Goal: Information Seeking & Learning: Compare options

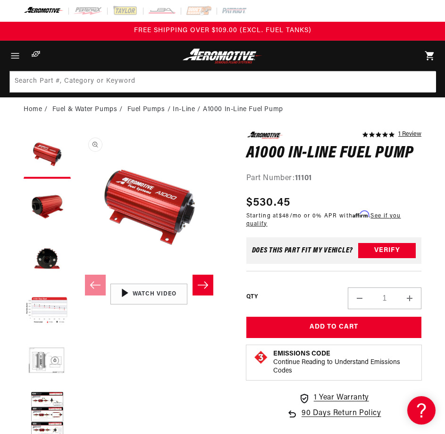
scroll to position [0, 0]
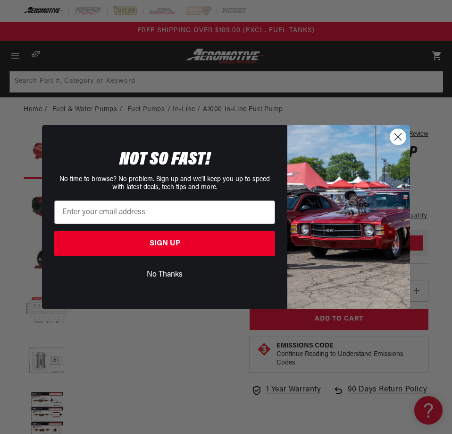
click at [399, 131] on circle "Close dialog" at bounding box center [399, 137] width 16 height 16
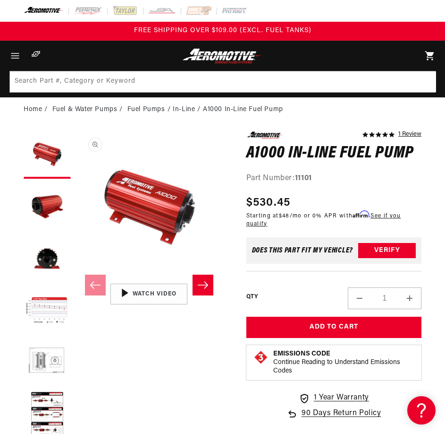
click at [175, 401] on slider-component "Skip to product information Open media 1 in modal Open media 2 in modal Open me…" at bounding box center [149, 284] width 147 height 307
click at [57, 202] on button "Load image 2 in gallery view" at bounding box center [47, 206] width 47 height 47
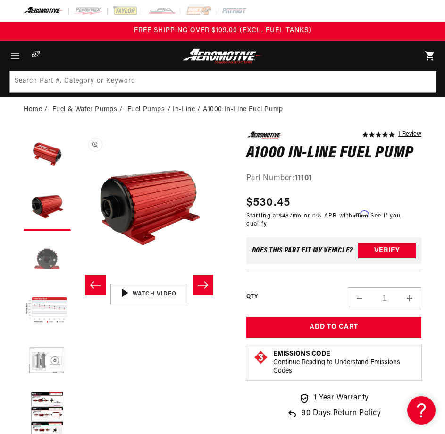
click at [42, 254] on button "Load image 3 in gallery view" at bounding box center [47, 258] width 47 height 47
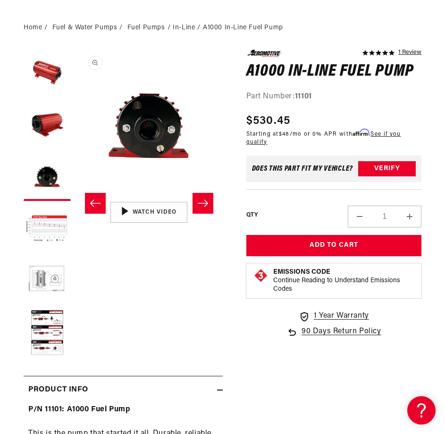
scroll to position [126, 0]
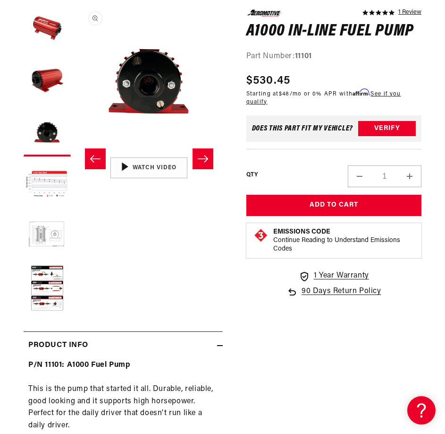
click at [54, 235] on button "Load image 5 in gallery view" at bounding box center [47, 236] width 47 height 47
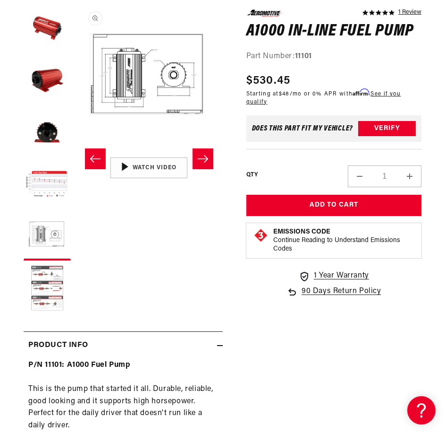
click at [53, 273] on button "Load image 6 in gallery view" at bounding box center [47, 288] width 47 height 47
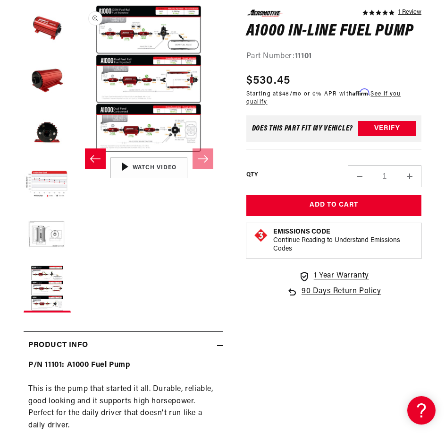
click at [220, 345] on icon at bounding box center [220, 345] width 6 height 6
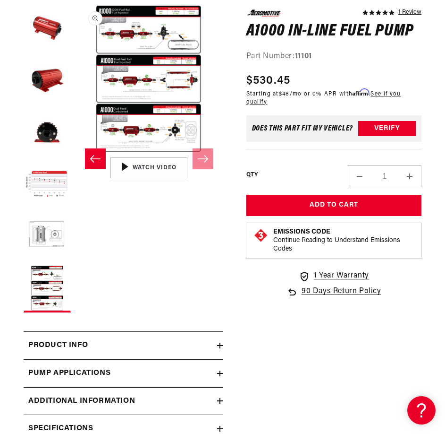
click at [220, 345] on icon at bounding box center [220, 345] width 0 height 6
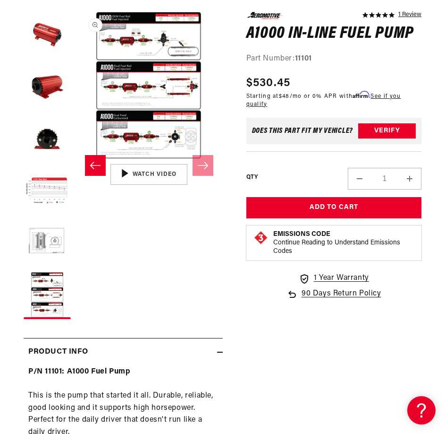
scroll to position [0, 0]
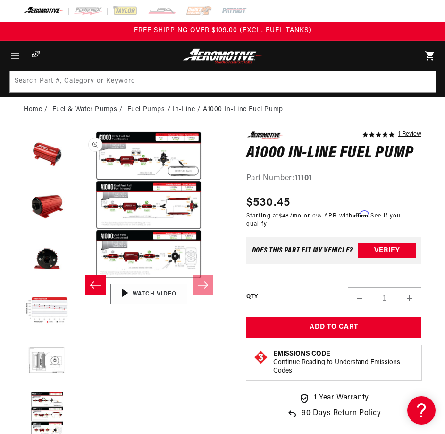
click at [104, 285] on div "00:56" at bounding box center [148, 294] width 143 height 80
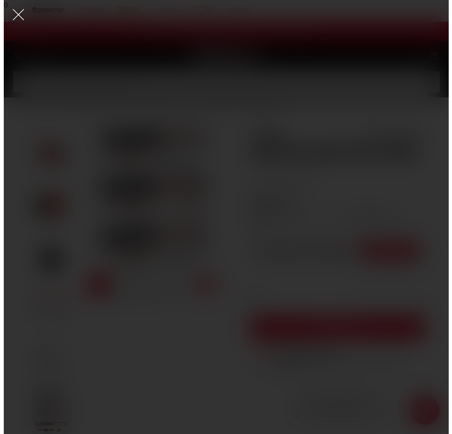
scroll to position [0, 753]
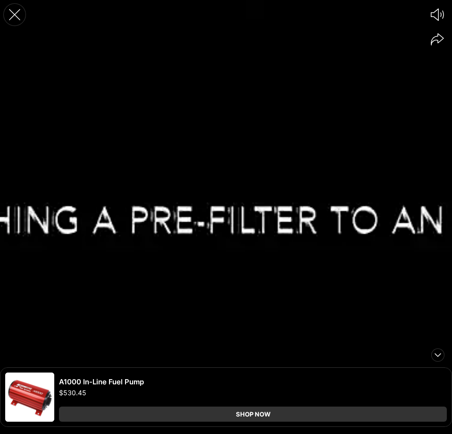
click at [18, 9] on icon "Close the video player" at bounding box center [14, 14] width 21 height 21
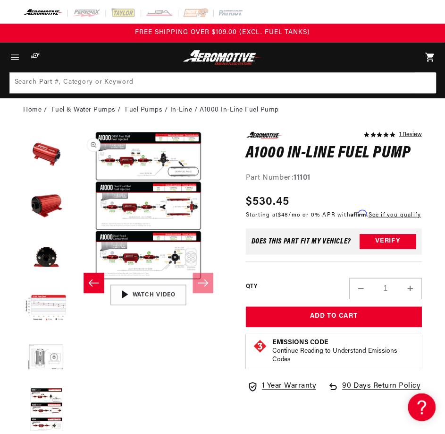
scroll to position [0, 736]
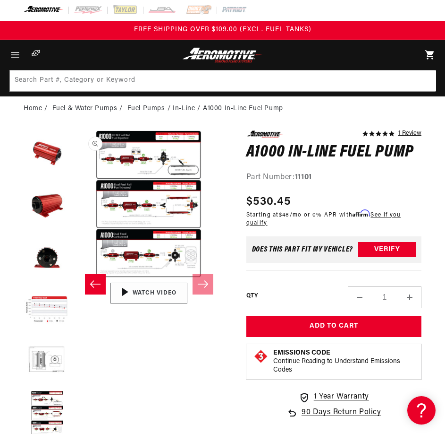
click at [205, 290] on div "00:56" at bounding box center [148, 293] width 143 height 80
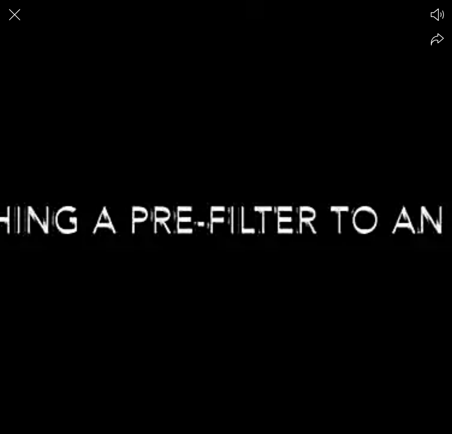
scroll to position [0, 753]
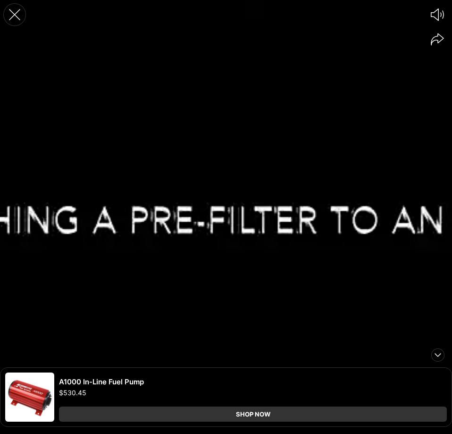
click at [18, 13] on icon "Close the video player" at bounding box center [14, 14] width 21 height 21
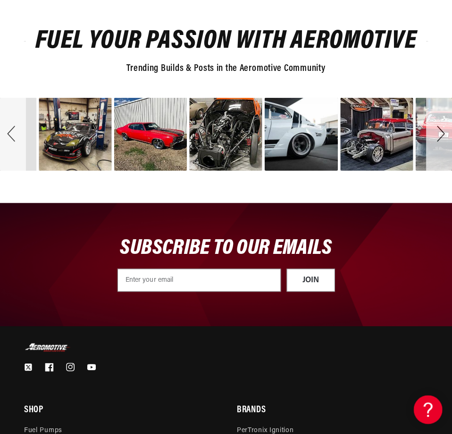
scroll to position [2519, 0]
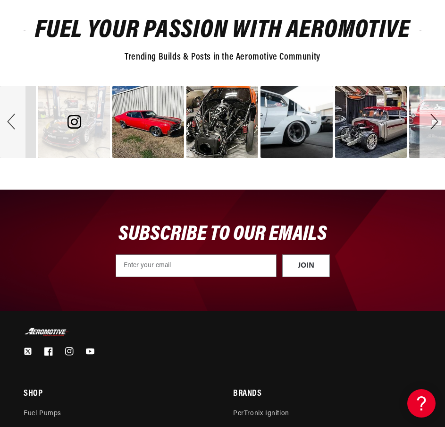
click at [64, 132] on div "image number 11" at bounding box center [74, 122] width 72 height 72
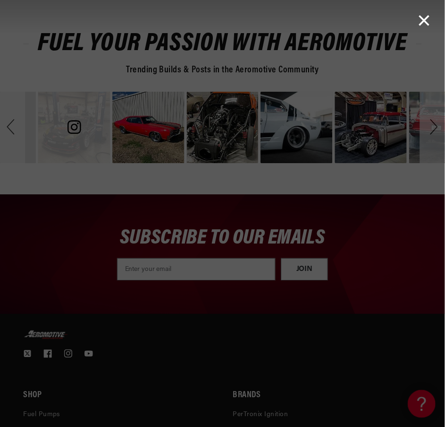
scroll to position [0, 753]
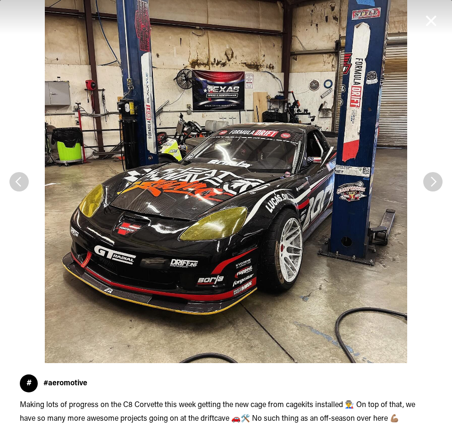
click at [430, 185] on span "See Next Image" at bounding box center [433, 181] width 19 height 19
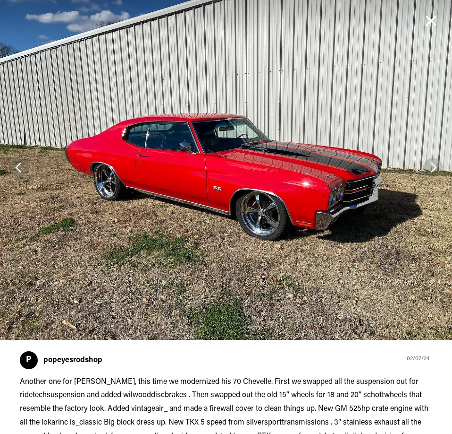
click at [427, 159] on span "See Next Image" at bounding box center [433, 167] width 19 height 19
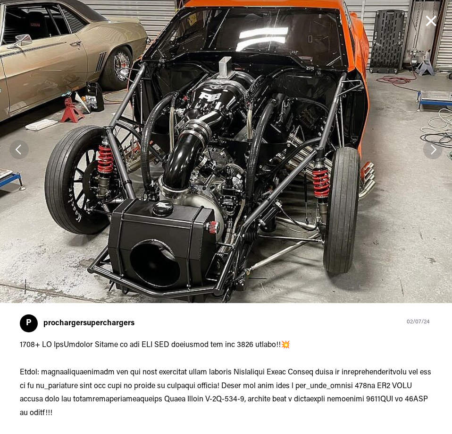
click at [426, 143] on span "See Next Image" at bounding box center [433, 149] width 19 height 19
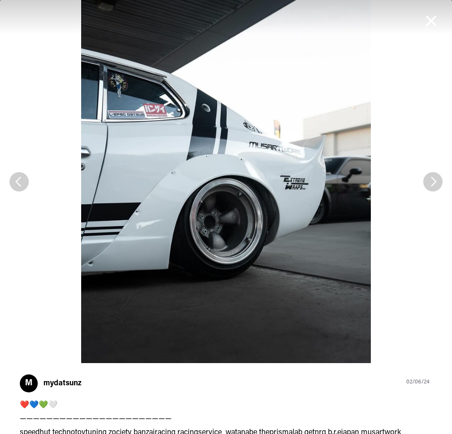
click at [424, 183] on span "See Next Image" at bounding box center [433, 181] width 19 height 19
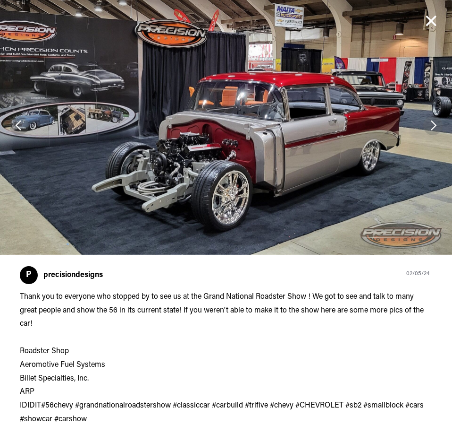
click at [425, 128] on span "See Next Image" at bounding box center [433, 125] width 19 height 19
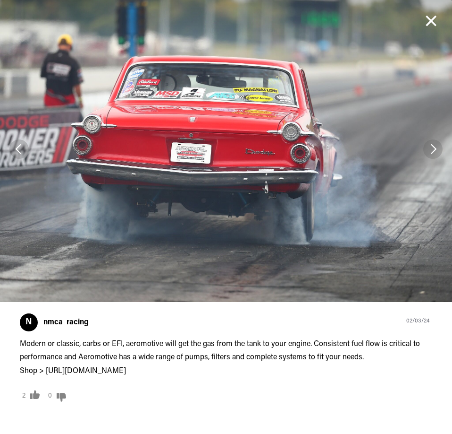
click at [425, 147] on span "See Next Image" at bounding box center [433, 148] width 19 height 19
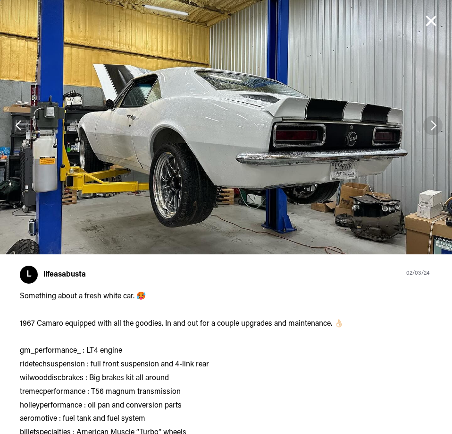
click at [427, 119] on span "See Next Image" at bounding box center [433, 125] width 19 height 19
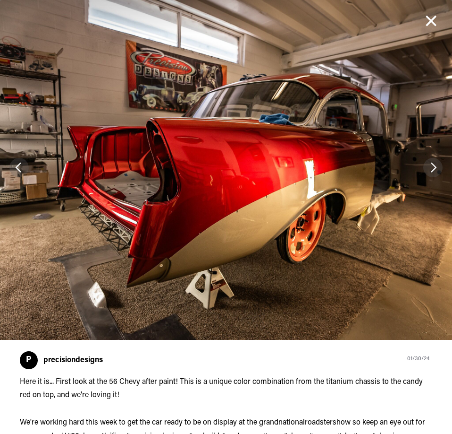
click at [424, 171] on span "See Next Image" at bounding box center [433, 167] width 19 height 19
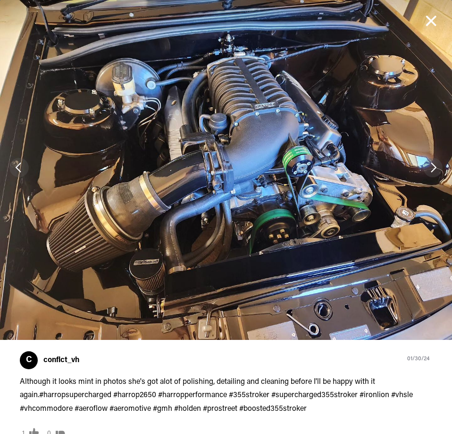
click at [424, 172] on span "See Next Image" at bounding box center [433, 167] width 19 height 19
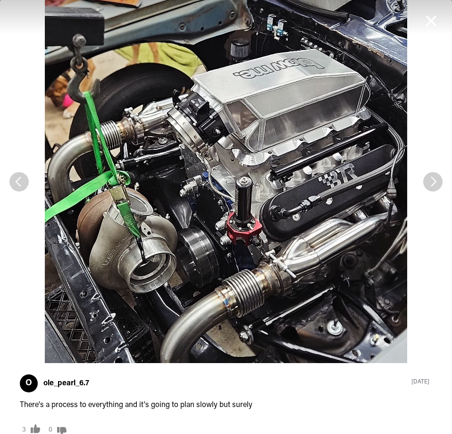
click at [425, 185] on span "See Next Image" at bounding box center [433, 181] width 19 height 19
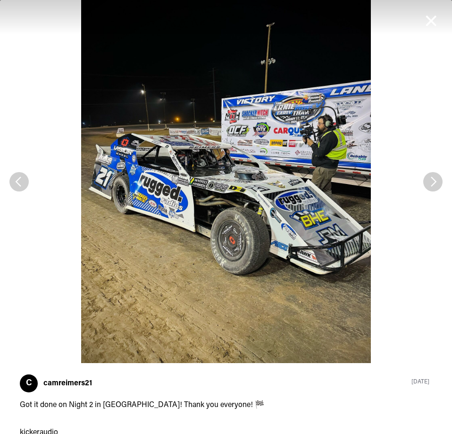
click at [19, 191] on img "Image taken by camreimers21" at bounding box center [226, 181] width 452 height 363
click at [18, 188] on span "See Previous Image" at bounding box center [18, 181] width 19 height 19
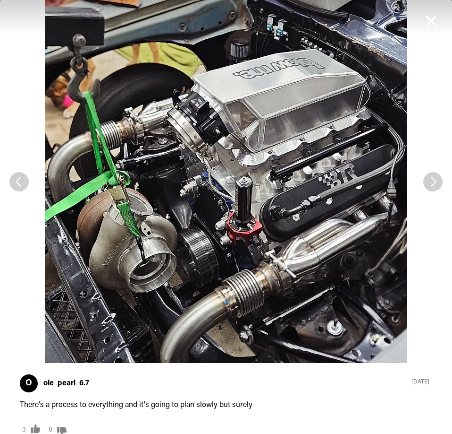
click at [427, 184] on span "See Next Image" at bounding box center [433, 181] width 19 height 19
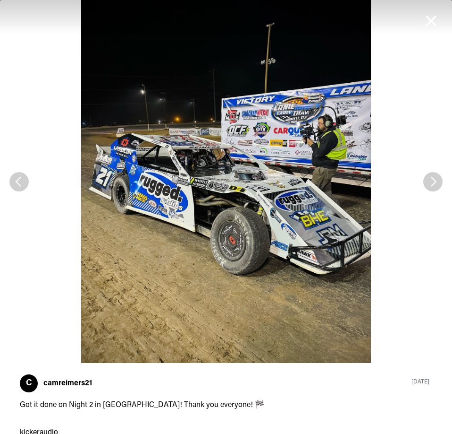
click at [427, 184] on span "See Next Image" at bounding box center [433, 181] width 19 height 19
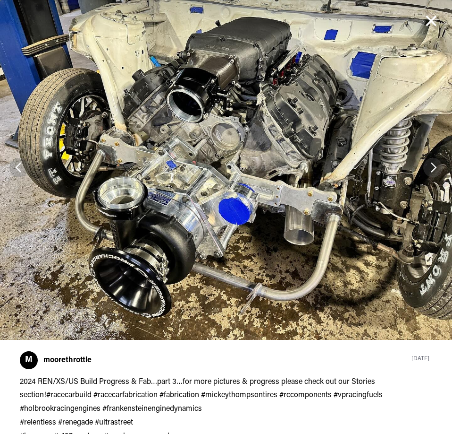
click at [427, 171] on span "See Next Image" at bounding box center [433, 167] width 19 height 19
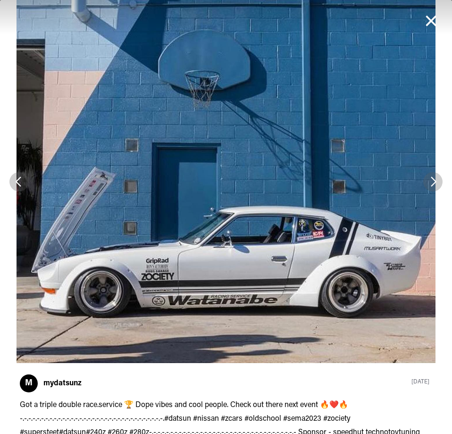
click at [424, 178] on span "See Next Image" at bounding box center [433, 181] width 19 height 19
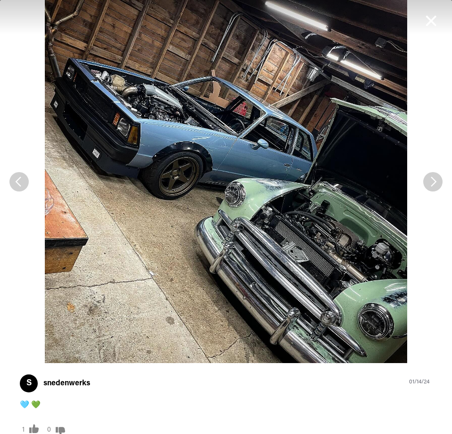
click at [429, 187] on span "See Next Image" at bounding box center [433, 181] width 19 height 19
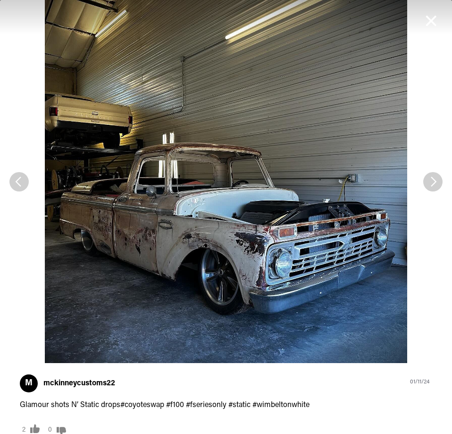
click at [428, 184] on span "See Next Image" at bounding box center [433, 181] width 19 height 19
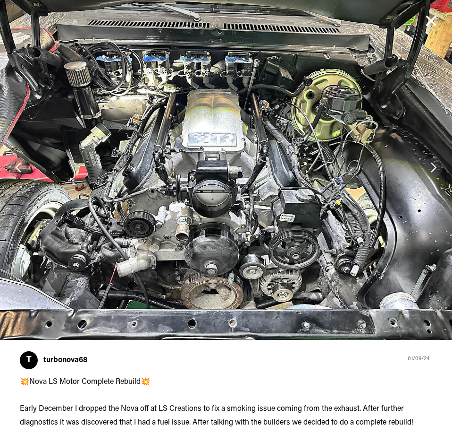
click at [424, 163] on span "See Next Image" at bounding box center [433, 167] width 19 height 19
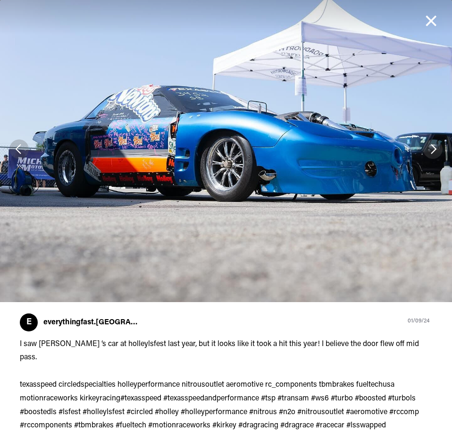
click at [424, 151] on span "See Next Image" at bounding box center [433, 148] width 19 height 19
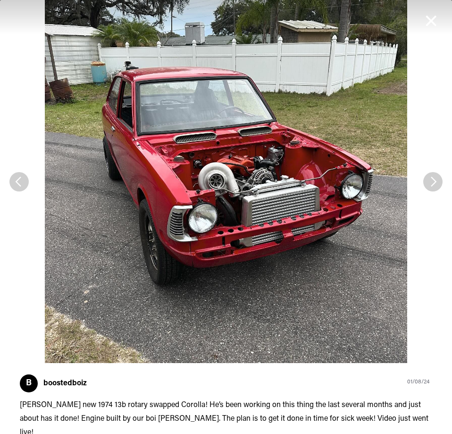
click at [430, 185] on span "See Next Image" at bounding box center [433, 181] width 19 height 19
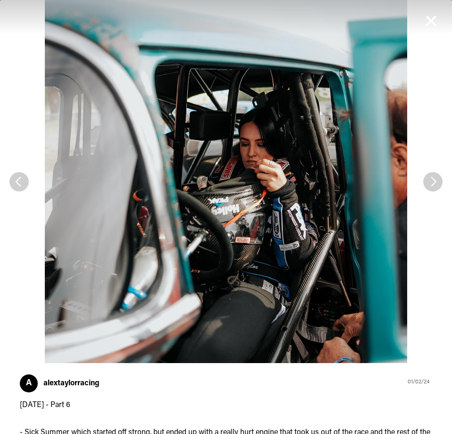
click at [431, 181] on span "See Next Image" at bounding box center [433, 181] width 19 height 19
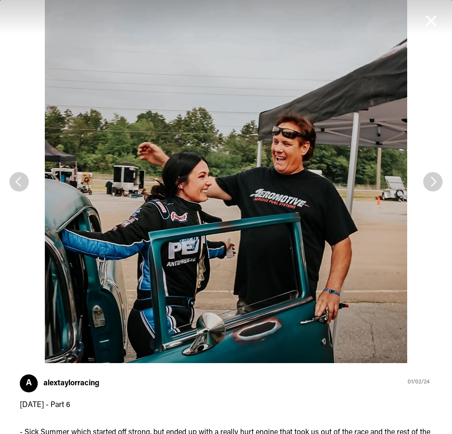
click at [425, 180] on span "See Next Image" at bounding box center [433, 181] width 19 height 19
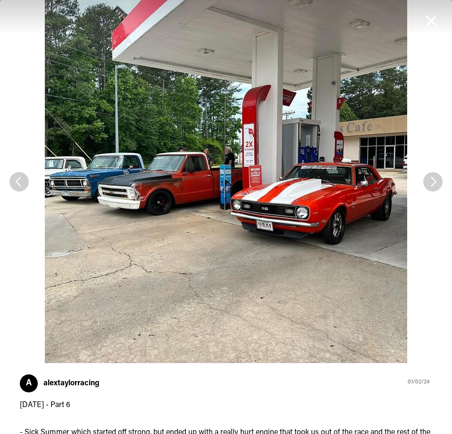
click at [424, 187] on span "See Next Image" at bounding box center [433, 181] width 19 height 19
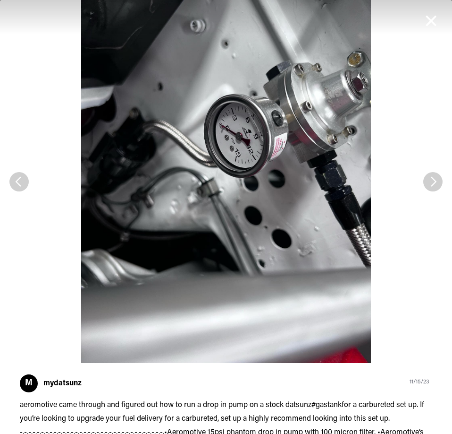
click at [428, 185] on span "See Next Image" at bounding box center [433, 181] width 19 height 19
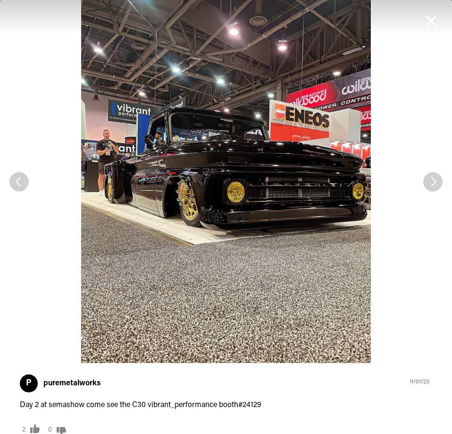
click at [428, 182] on span "See Next Image" at bounding box center [433, 181] width 19 height 19
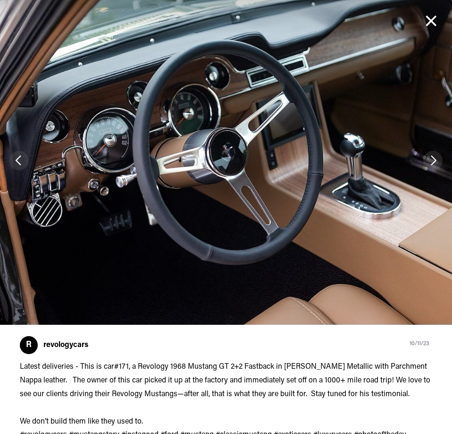
click at [433, 17] on span "Cancel" at bounding box center [431, 20] width 15 height 15
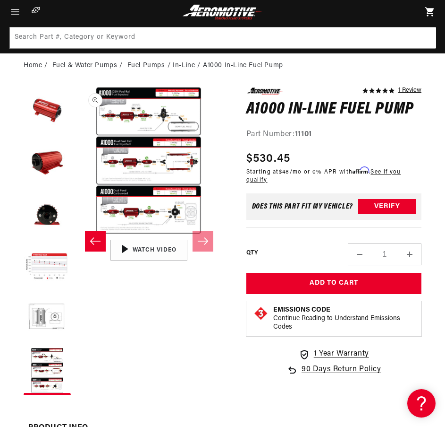
scroll to position [0, 0]
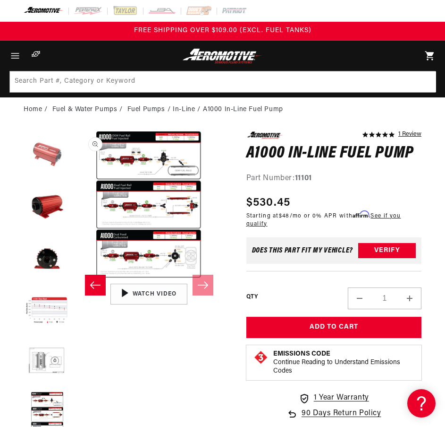
click at [47, 156] on button "Load image 1 in gallery view" at bounding box center [47, 154] width 47 height 47
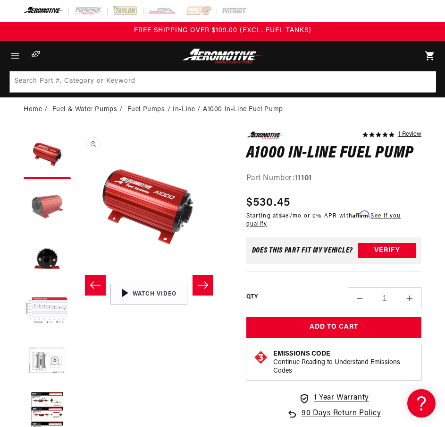
scroll to position [0, 0]
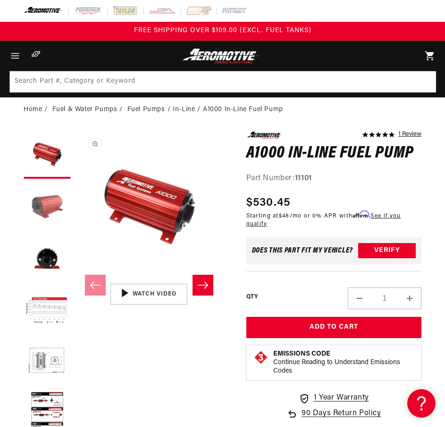
click at [49, 207] on button "Load image 2 in gallery view" at bounding box center [47, 206] width 47 height 47
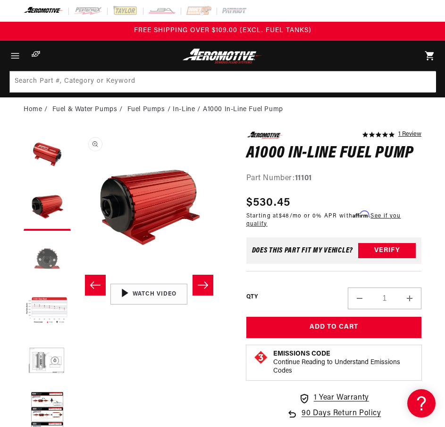
click at [46, 264] on button "Load image 3 in gallery view" at bounding box center [47, 258] width 47 height 47
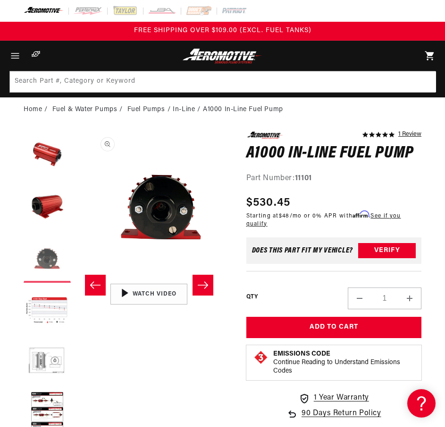
scroll to position [0, 294]
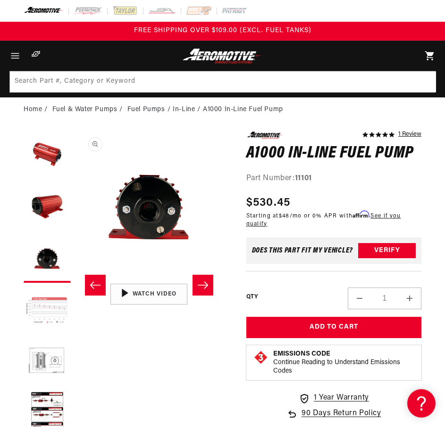
click at [45, 310] on button "Load image 4 in gallery view" at bounding box center [47, 310] width 47 height 47
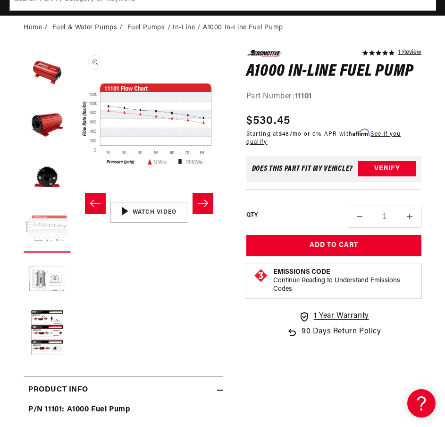
scroll to position [126, 0]
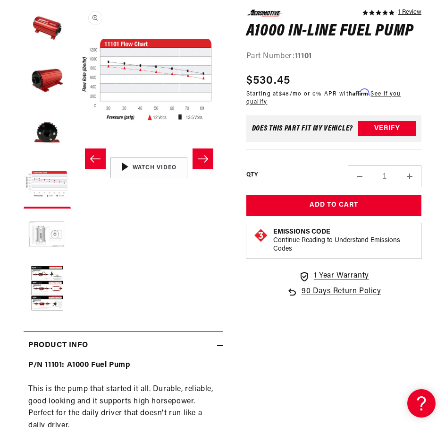
click at [47, 235] on button "Load image 5 in gallery view" at bounding box center [47, 236] width 47 height 47
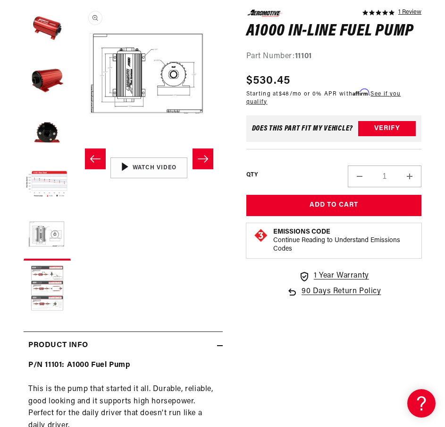
click at [51, 268] on button "Load image 6 in gallery view" at bounding box center [47, 288] width 47 height 47
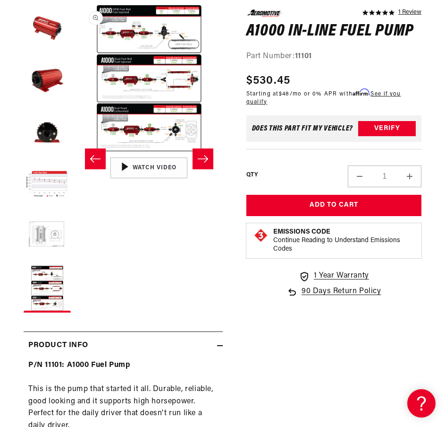
scroll to position [0, 736]
click at [59, 31] on button "Load image 1 in gallery view" at bounding box center [47, 28] width 47 height 47
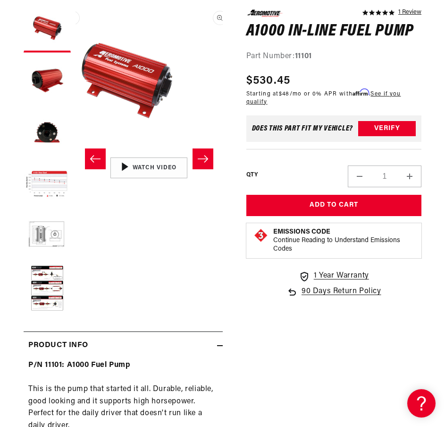
scroll to position [0, 0]
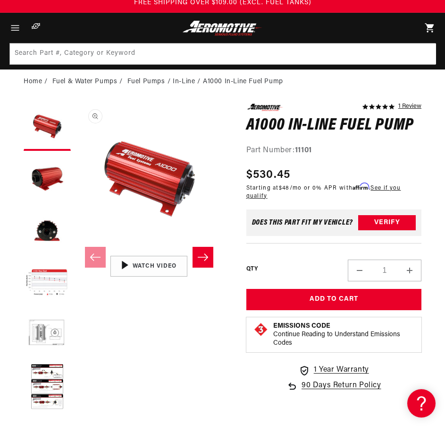
scroll to position [0, 0]
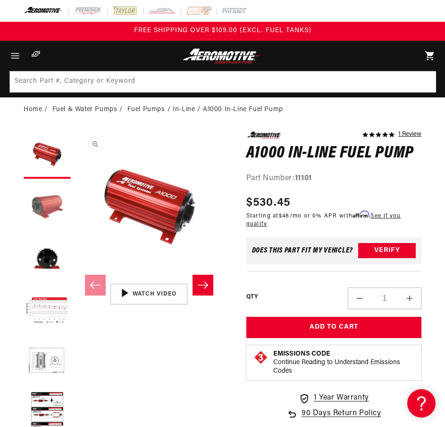
click at [49, 202] on button "Load image 2 in gallery view" at bounding box center [47, 206] width 47 height 47
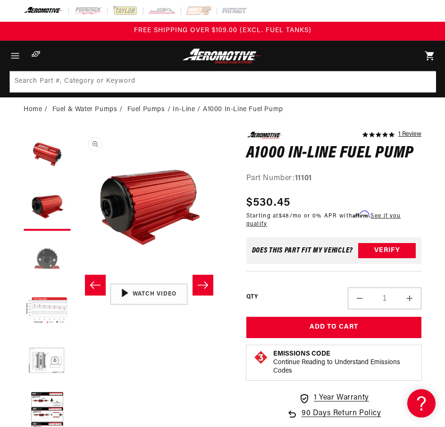
click at [40, 248] on button "Load image 3 in gallery view" at bounding box center [47, 258] width 47 height 47
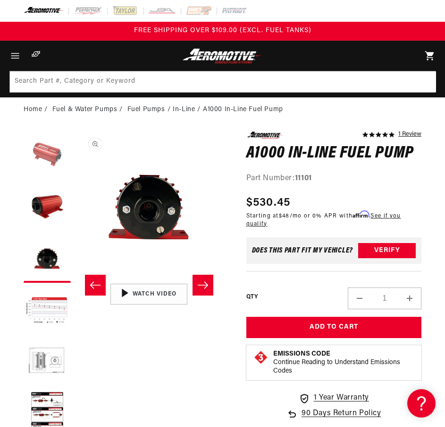
click at [37, 155] on button "Load image 1 in gallery view" at bounding box center [47, 154] width 47 height 47
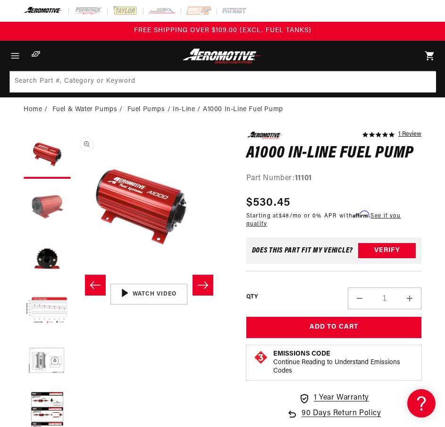
scroll to position [0, 0]
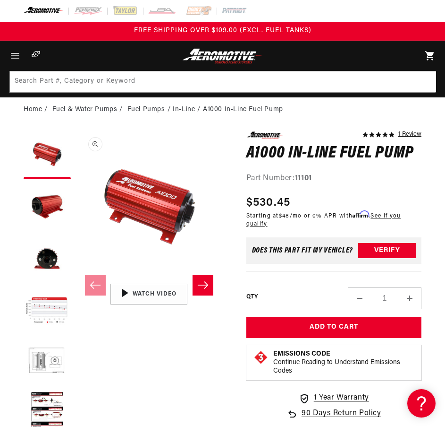
click at [179, 356] on slider-component "Skip to product information Open media 1 in modal Open media 2 in modal Open me…" at bounding box center [149, 284] width 147 height 307
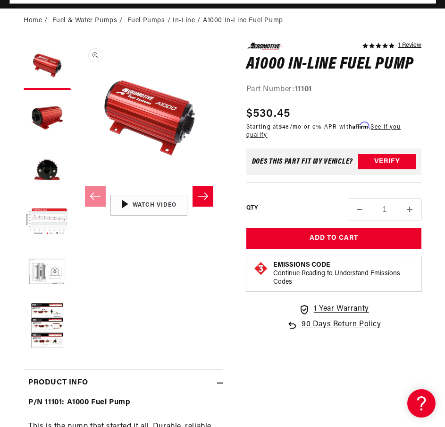
scroll to position [126, 0]
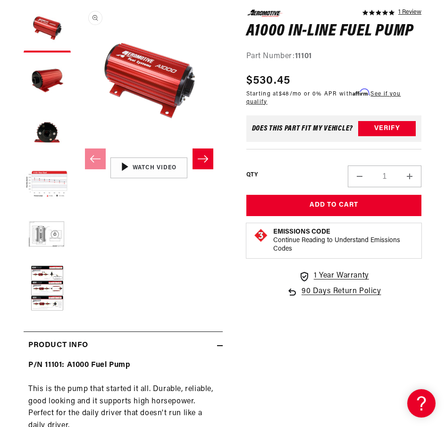
click at [217, 345] on icon at bounding box center [220, 345] width 6 height 0
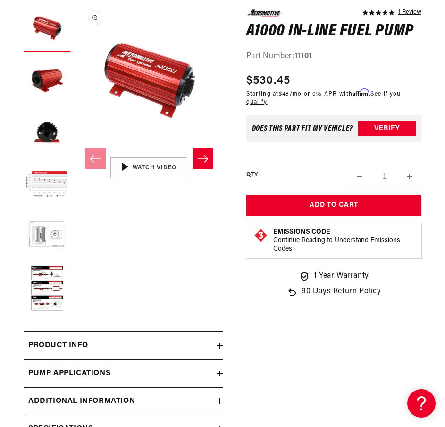
click at [240, 341] on div "5.0 star rating 1 Review A1000 In-Line Fuel Pump A1000 In-Line Fuel Pump 5.0 st…" at bounding box center [322, 279] width 199 height 548
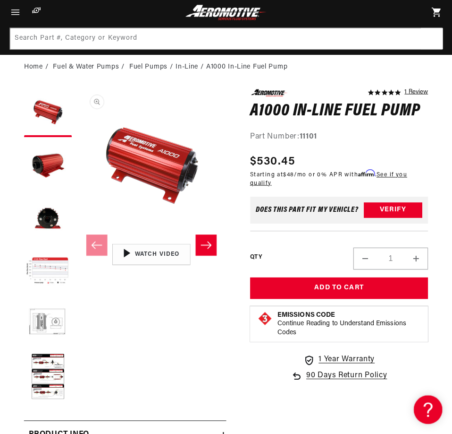
scroll to position [0, 0]
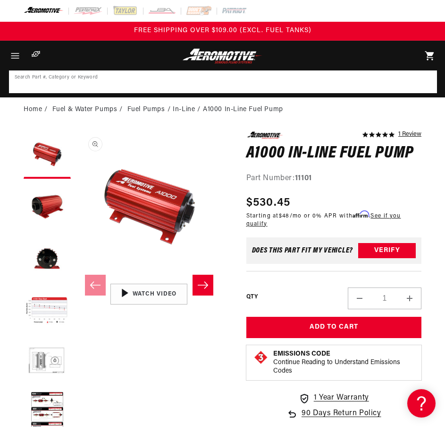
click at [162, 87] on input at bounding box center [223, 81] width 427 height 21
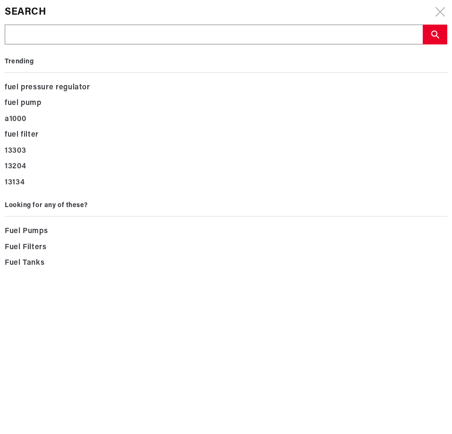
drag, startPoint x: 162, startPoint y: 87, endPoint x: 80, endPoint y: 28, distance: 100.8
paste input "11102"
type input "11102"
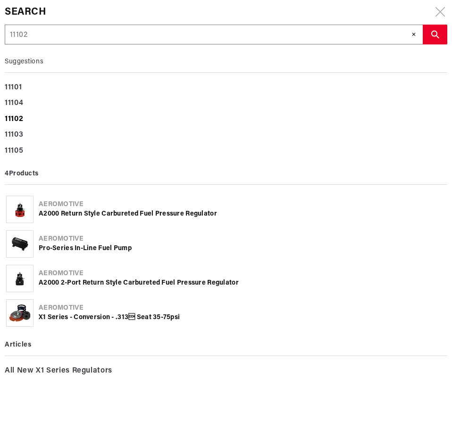
type input "11102"
click at [26, 119] on div "11102" at bounding box center [226, 119] width 443 height 16
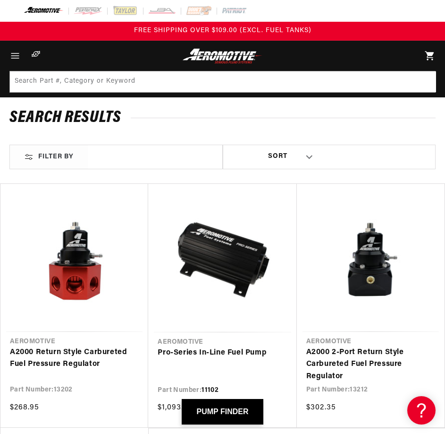
click at [208, 347] on link "Pro-Series In-Line Fuel Pump" at bounding box center [222, 353] width 129 height 12
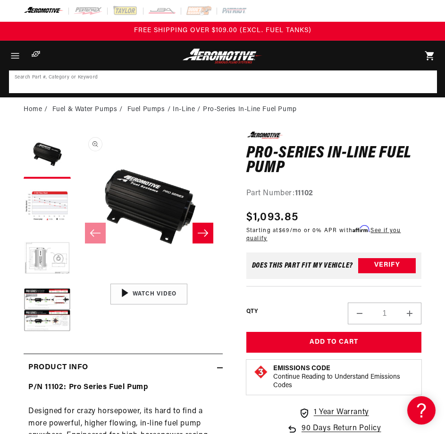
click at [236, 85] on input at bounding box center [223, 81] width 427 height 21
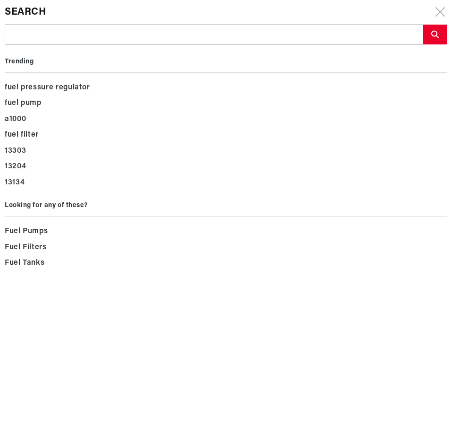
drag, startPoint x: 236, startPoint y: 85, endPoint x: 102, endPoint y: 26, distance: 146.1
drag, startPoint x: 102, startPoint y: 26, endPoint x: 79, endPoint y: 38, distance: 26.0
paste input "11103"
type input "11103"
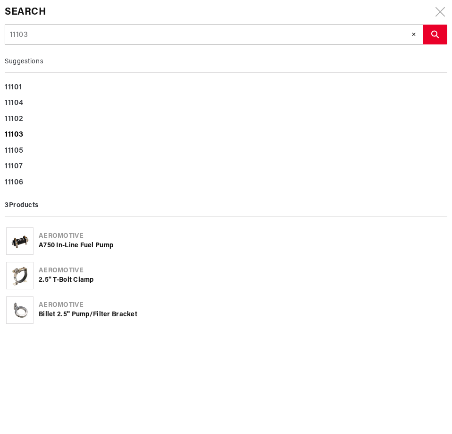
type input "11103"
click at [23, 128] on div "11103" at bounding box center [226, 135] width 443 height 16
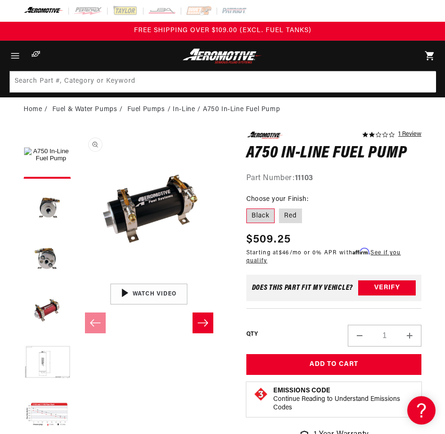
scroll to position [0, 0]
click at [174, 387] on slider-component "Skip to product information Open media 1 in modal Open media 2 in modal Open me…" at bounding box center [149, 322] width 147 height 382
click at [289, 216] on label "Red" at bounding box center [290, 215] width 23 height 15
click at [280, 207] on input "Red" at bounding box center [280, 206] width 0 height 0
radio input "true"
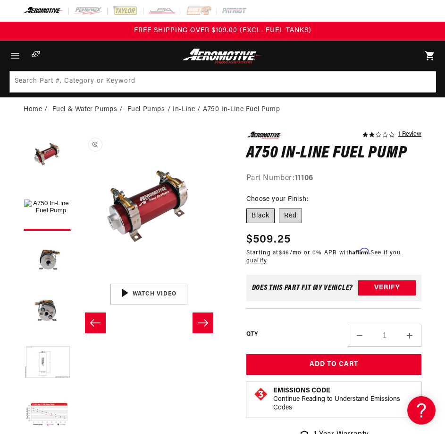
click at [257, 218] on label "Black" at bounding box center [261, 215] width 28 height 15
click at [249, 207] on input "Black" at bounding box center [249, 206] width 0 height 0
radio input "true"
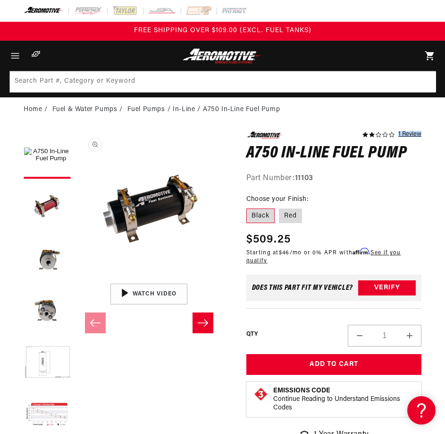
drag, startPoint x: 418, startPoint y: 214, endPoint x: 396, endPoint y: 137, distance: 80.1
click at [377, 181] on div "Part Number: 11103" at bounding box center [335, 178] width 176 height 12
click at [418, 131] on link "1 Review" at bounding box center [410, 134] width 23 height 7
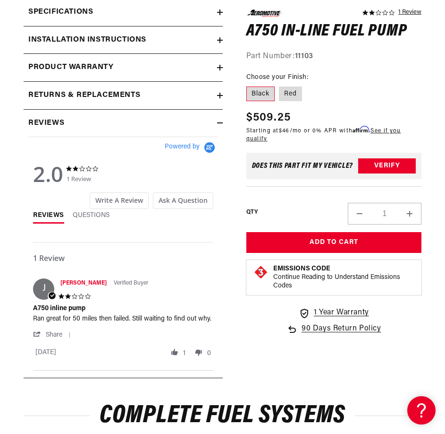
scroll to position [1033, 0]
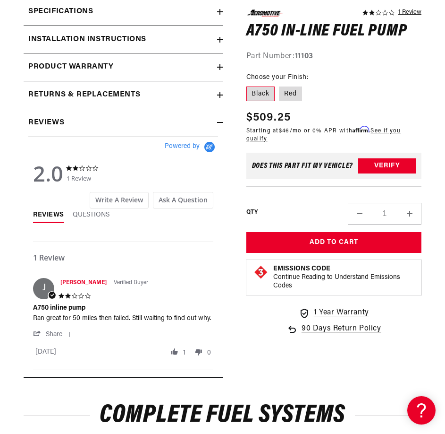
click at [179, 352] on div "Was this review helpful? 1 0" at bounding box center [190, 353] width 48 height 11
click at [175, 352] on span "vote up Review by James O. on 7 Nov 2024" at bounding box center [175, 352] width 9 height 8
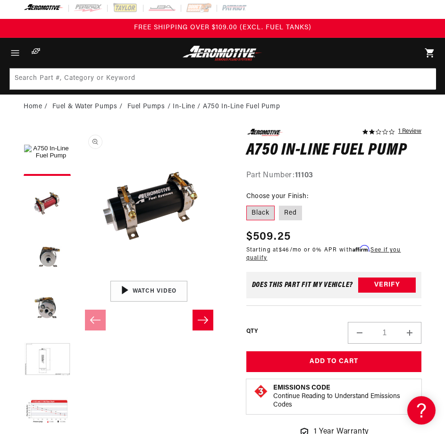
scroll to position [0, 0]
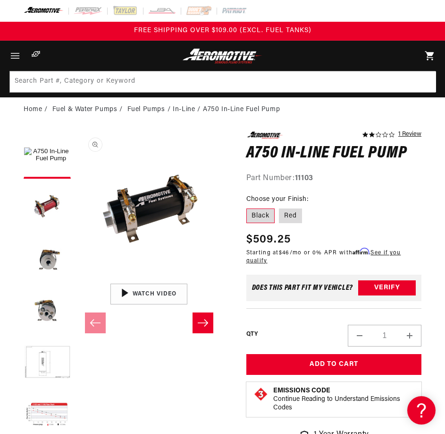
click at [10, 60] on icon "Menu" at bounding box center [15, 56] width 12 height 12
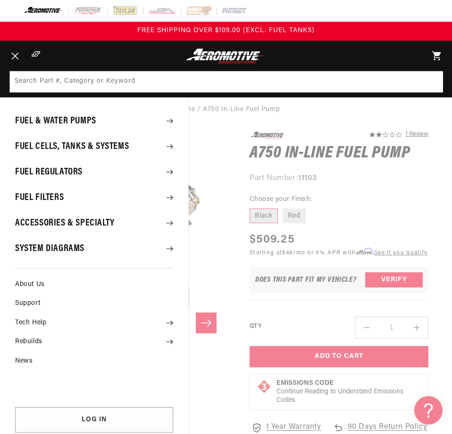
click at [26, 71] on summary "Menu" at bounding box center [15, 56] width 21 height 30
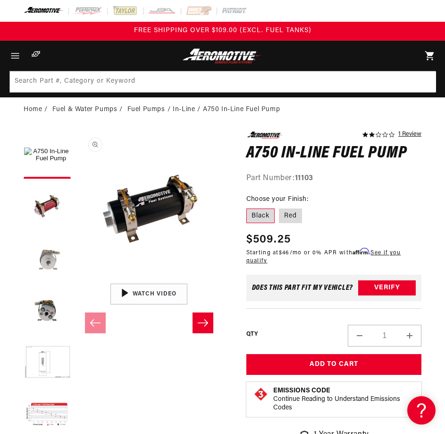
click at [36, 271] on button "Load image 2 in gallery view" at bounding box center [47, 258] width 47 height 47
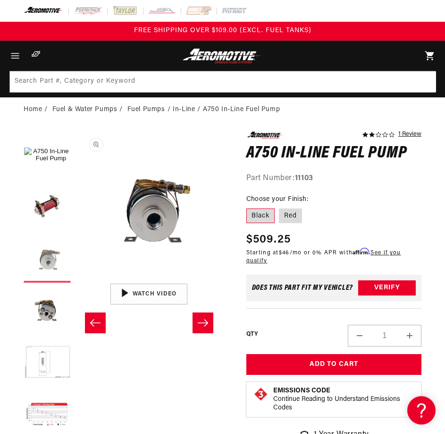
scroll to position [0, 294]
click at [56, 322] on button "Load image 3 in gallery view" at bounding box center [47, 310] width 47 height 47
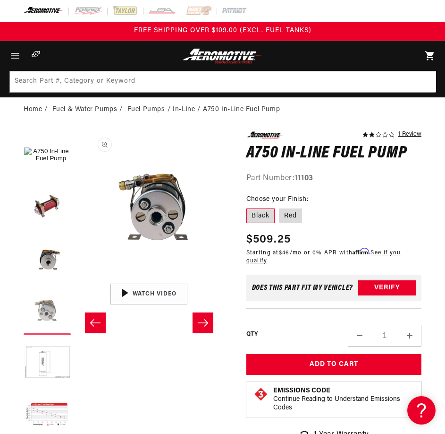
scroll to position [0, 442]
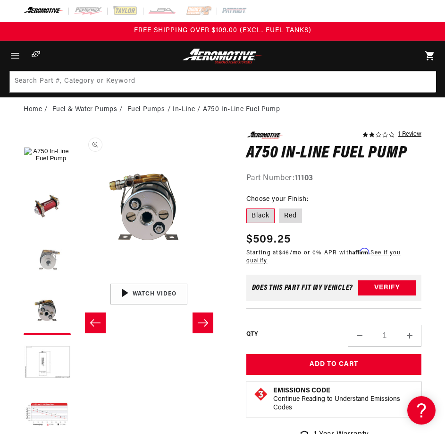
click at [58, 268] on button "Load image 2 in gallery view" at bounding box center [47, 258] width 47 height 47
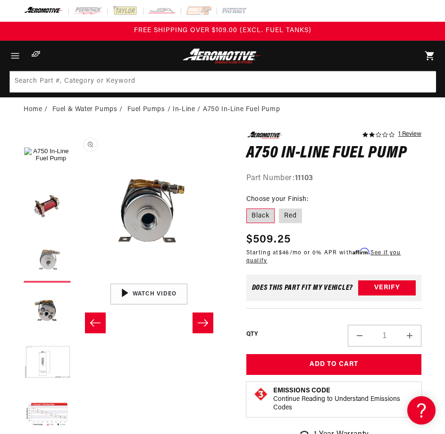
scroll to position [0, 294]
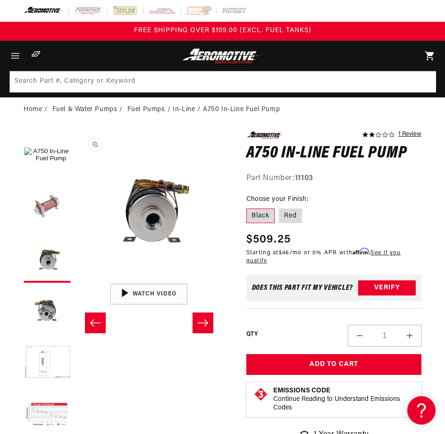
click at [44, 212] on button "Load image 4 in gallery view" at bounding box center [47, 206] width 47 height 47
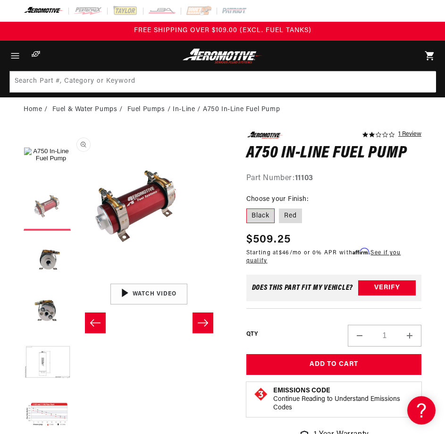
scroll to position [0, 147]
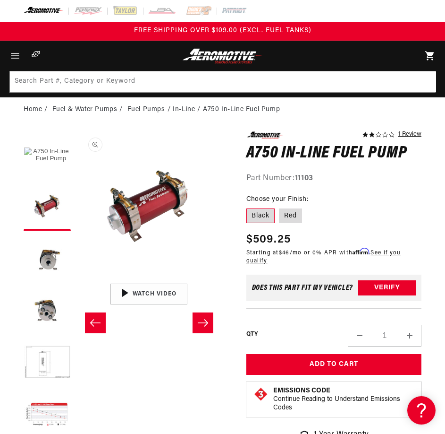
click at [47, 173] on button "Load image 1 in gallery view" at bounding box center [47, 154] width 47 height 47
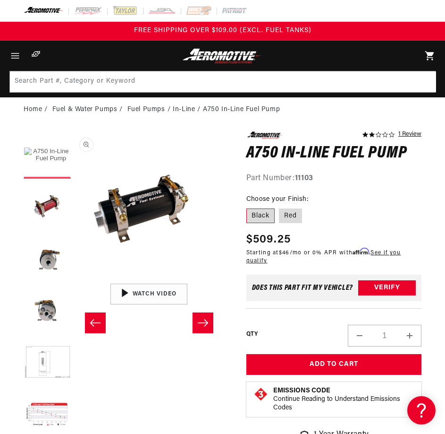
scroll to position [0, 0]
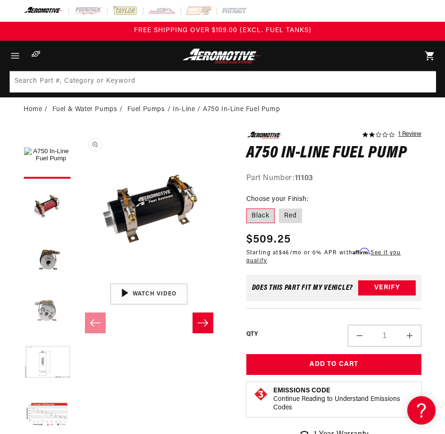
click at [57, 304] on button "Load image 3 in gallery view" at bounding box center [47, 310] width 47 height 47
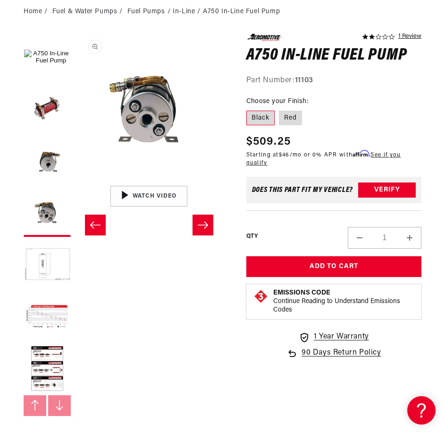
scroll to position [126, 0]
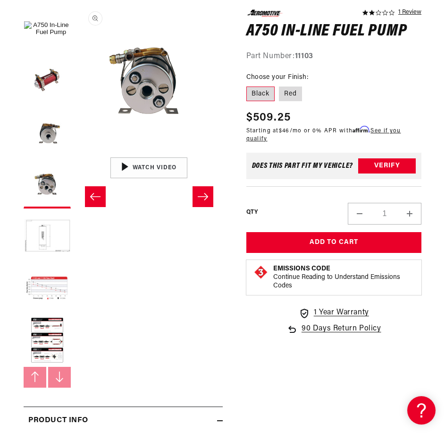
click at [101, 204] on button "Slide left" at bounding box center [95, 196] width 21 height 21
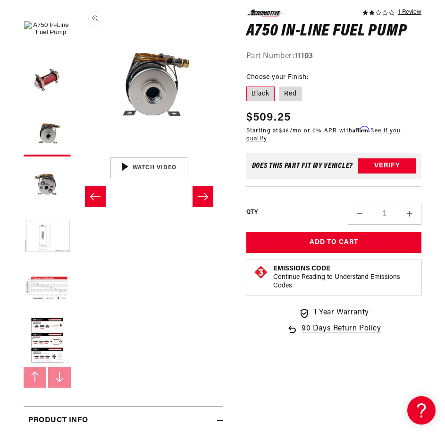
click at [101, 204] on button "Slide left" at bounding box center [95, 196] width 21 height 21
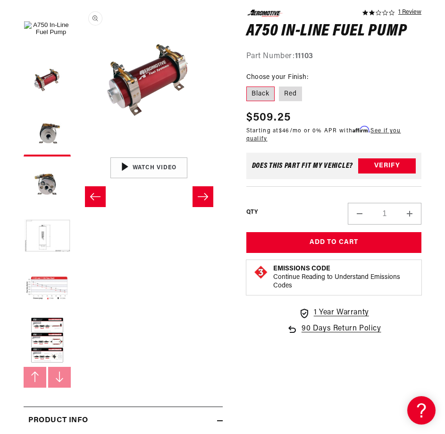
click at [101, 204] on button "Slide left" at bounding box center [95, 196] width 21 height 21
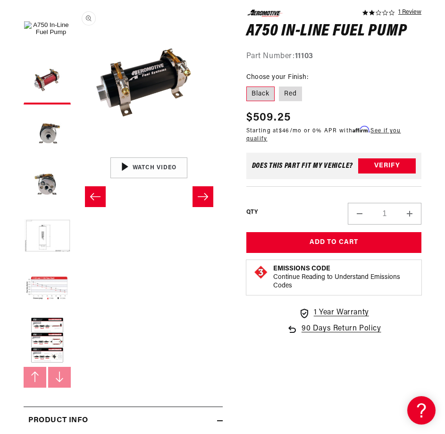
scroll to position [0, 0]
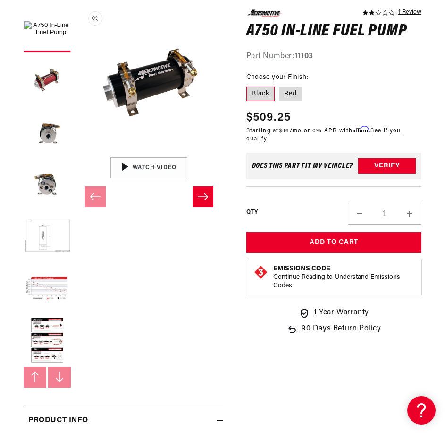
click at [207, 204] on button "Slide right" at bounding box center [203, 196] width 21 height 21
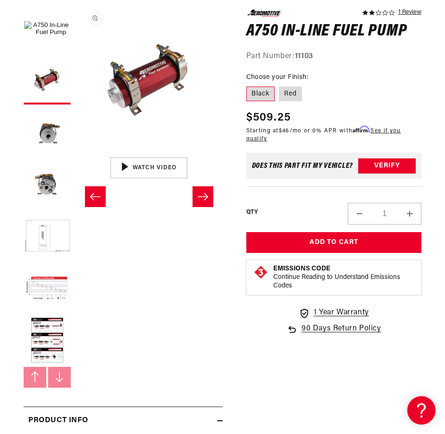
click at [87, 200] on button "Slide left" at bounding box center [95, 196] width 21 height 21
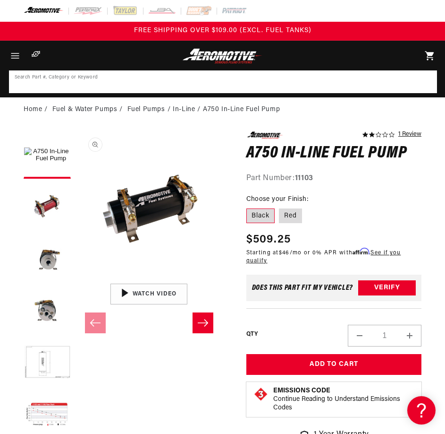
click at [183, 83] on input at bounding box center [223, 81] width 427 height 21
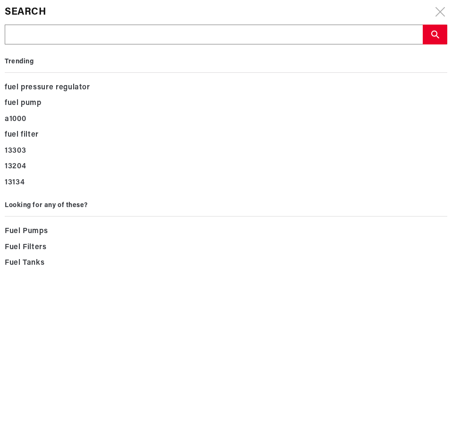
drag, startPoint x: 183, startPoint y: 83, endPoint x: 72, endPoint y: 41, distance: 118.2
click at [72, 41] on input "text" at bounding box center [214, 35] width 418 height 20
paste input "11104"
type input "11104"
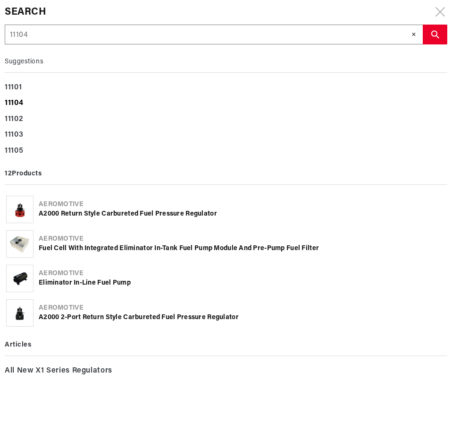
type input "11104"
click at [25, 101] on div "11104" at bounding box center [226, 103] width 443 height 16
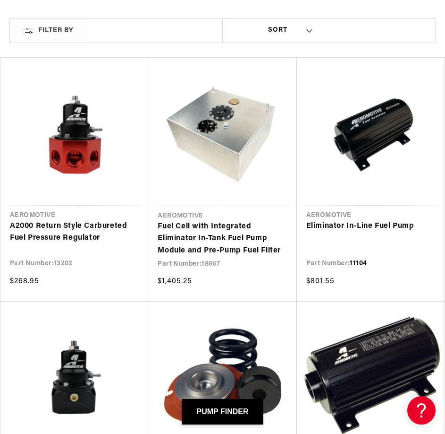
click at [337, 225] on link "Eliminator In-Line Fuel Pump" at bounding box center [371, 226] width 129 height 12
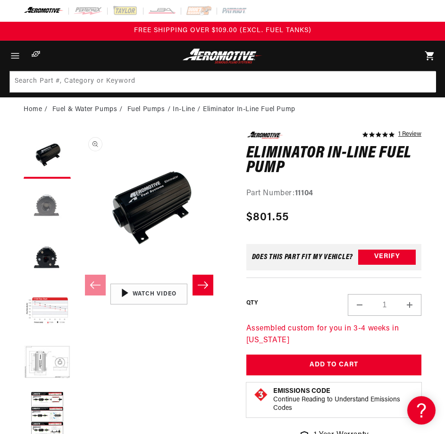
scroll to position [0, 0]
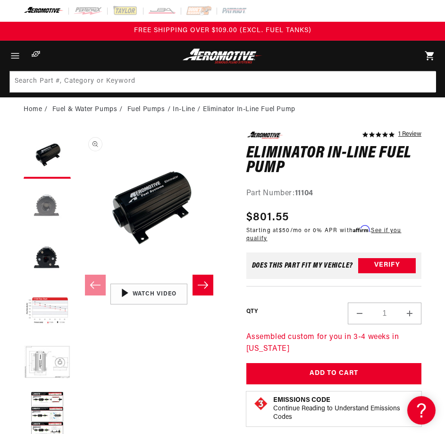
click at [45, 205] on button "Load image 2 in gallery view" at bounding box center [47, 206] width 47 height 47
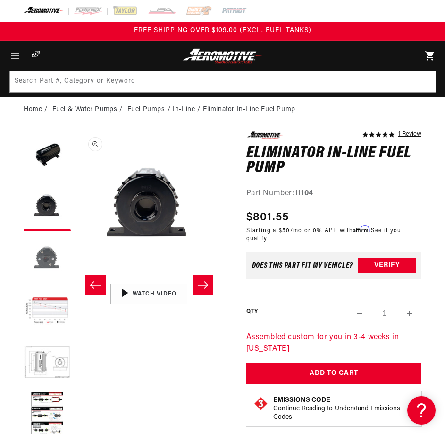
click at [52, 254] on button "Load image 3 in gallery view" at bounding box center [47, 258] width 47 height 47
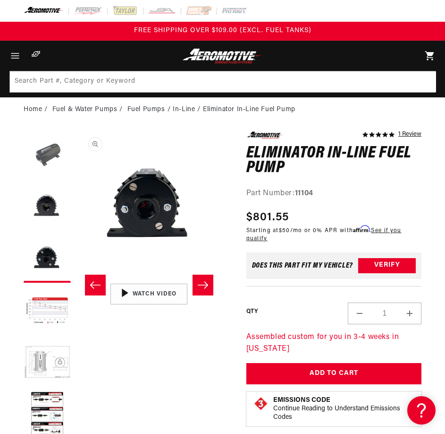
click at [47, 149] on button "Load image 1 in gallery view" at bounding box center [47, 154] width 47 height 47
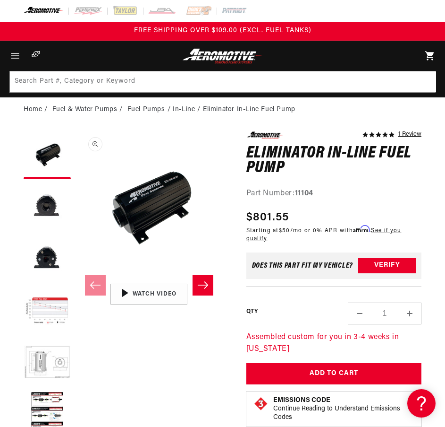
scroll to position [252, 0]
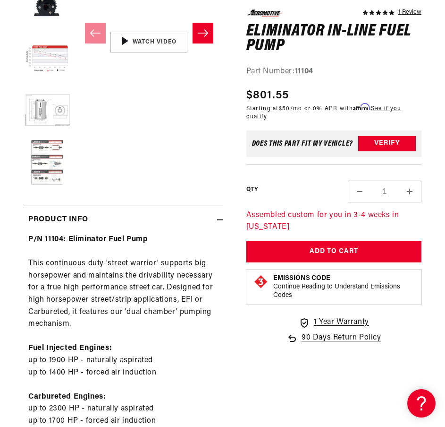
click at [52, 170] on button "Load image 6 in gallery view" at bounding box center [47, 162] width 47 height 47
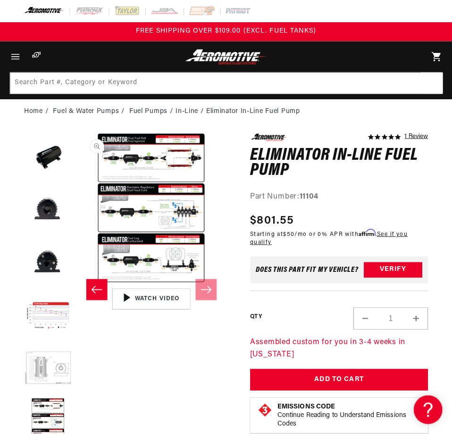
scroll to position [12, 0]
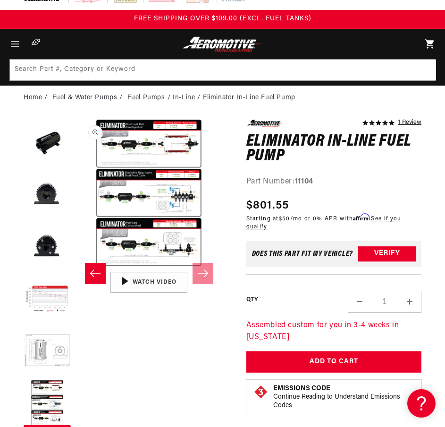
click at [76, 266] on button "Open media 6 in modal" at bounding box center [76, 266] width 0 height 0
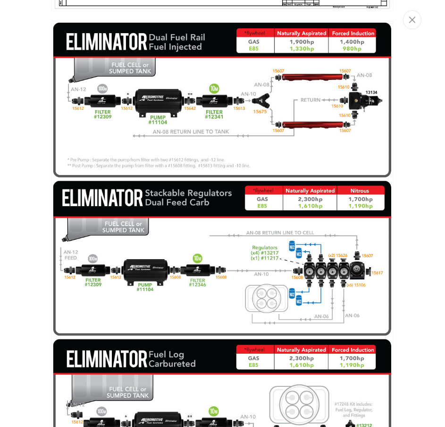
scroll to position [1238, 0]
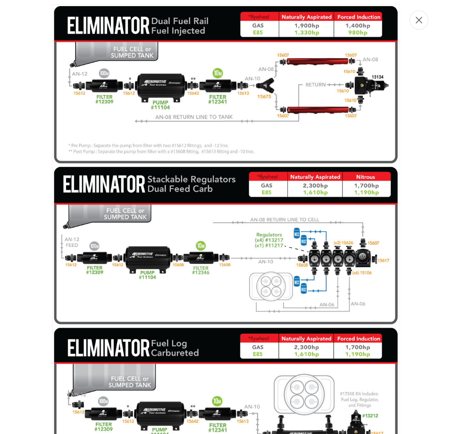
click at [418, 19] on icon "Close" at bounding box center [419, 20] width 7 height 7
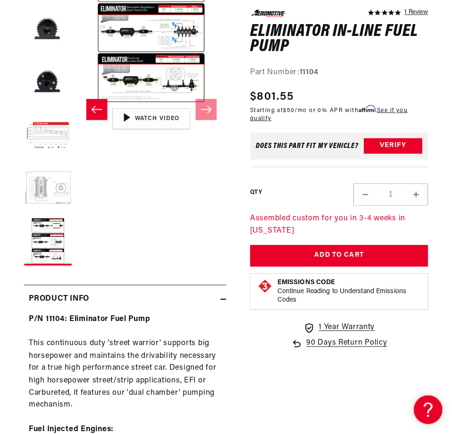
scroll to position [0, 0]
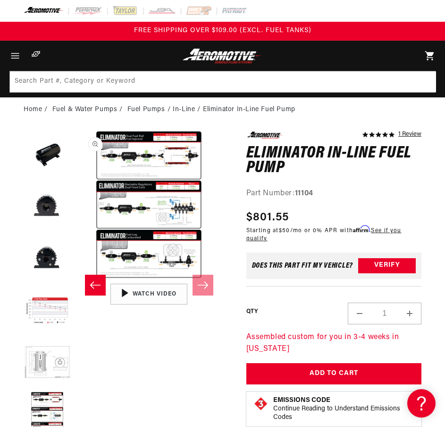
drag, startPoint x: 233, startPoint y: 229, endPoint x: 230, endPoint y: 224, distance: 5.1
click at [182, 385] on slider-component "Skip to product information Open media 1 in modal Open media 2 in modal Open me…" at bounding box center [149, 284] width 147 height 307
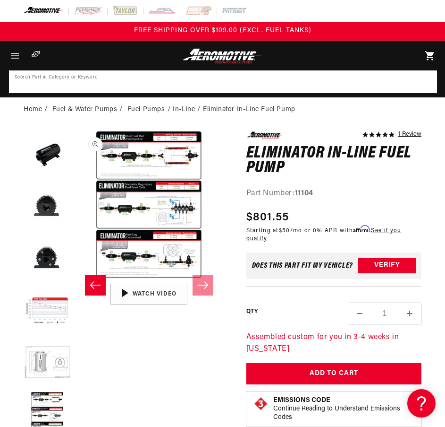
click at [299, 72] on input at bounding box center [223, 81] width 427 height 21
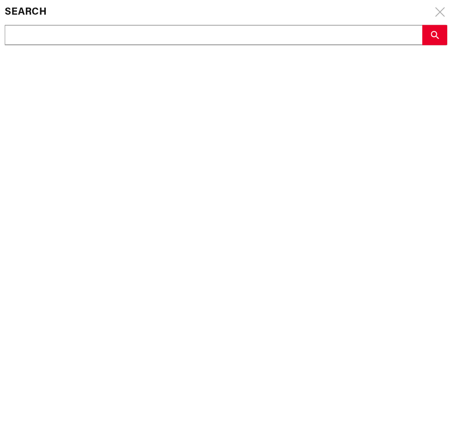
scroll to position [1238, 0]
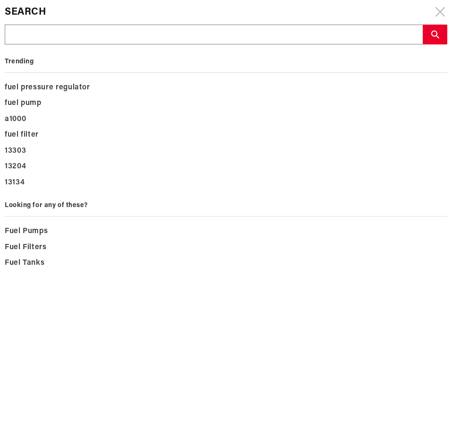
drag, startPoint x: 289, startPoint y: 81, endPoint x: 141, endPoint y: 24, distance: 158.7
drag, startPoint x: 141, startPoint y: 24, endPoint x: 45, endPoint y: 32, distance: 96.3
paste input "11106"
type input "11106"
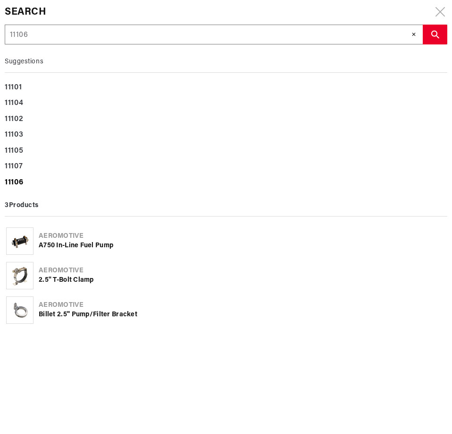
type input "11106"
click at [20, 180] on b "11106" at bounding box center [14, 183] width 18 height 8
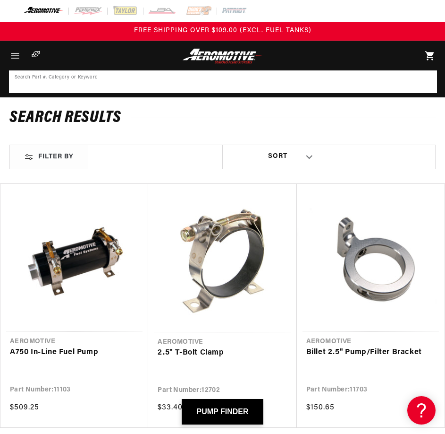
click at [185, 85] on input at bounding box center [223, 81] width 427 height 21
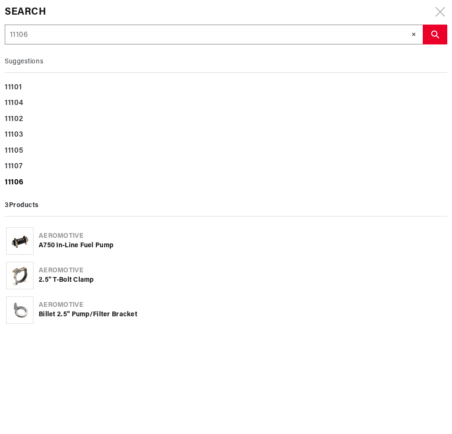
click at [17, 182] on b "11106" at bounding box center [14, 183] width 18 height 8
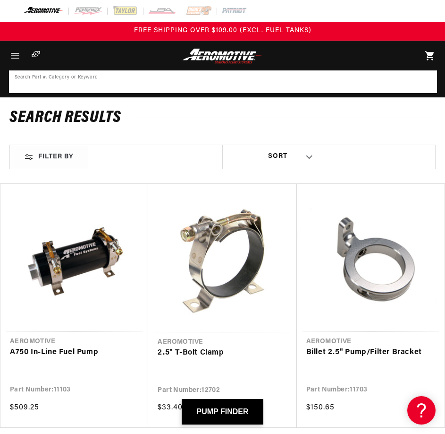
click at [236, 79] on input at bounding box center [223, 81] width 427 height 21
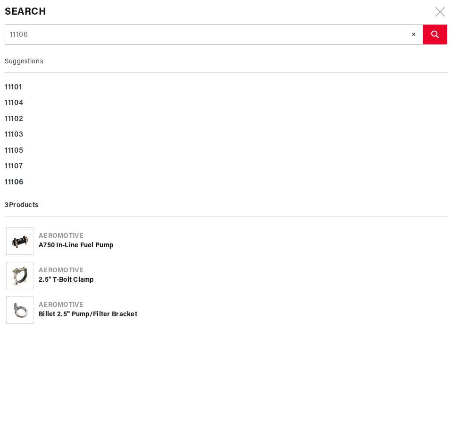
drag, startPoint x: 236, startPoint y: 79, endPoint x: 48, endPoint y: 30, distance: 194.8
drag, startPoint x: 48, startPoint y: 30, endPoint x: 39, endPoint y: 33, distance: 8.8
click at [39, 33] on input "11106" at bounding box center [214, 35] width 418 height 20
drag, startPoint x: 39, startPoint y: 33, endPoint x: -74, endPoint y: 37, distance: 113.5
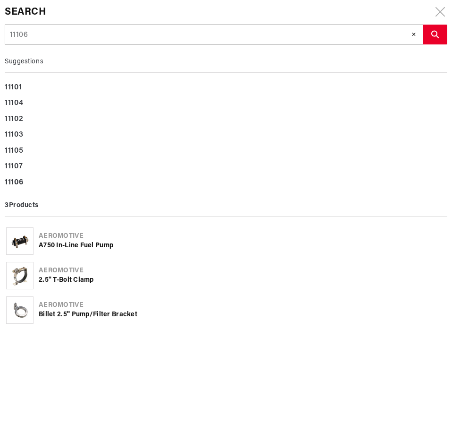
paste input "45"
type input "11145"
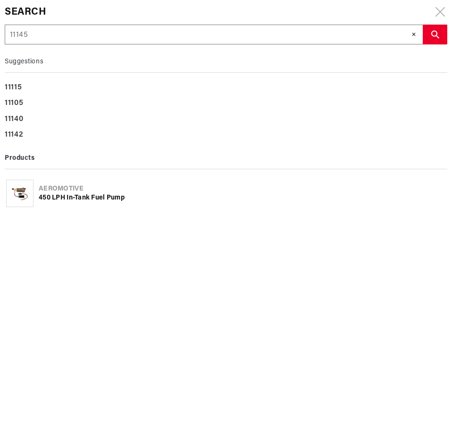
type input "11145"
click at [92, 192] on div "Aeromotive" at bounding box center [243, 188] width 408 height 9
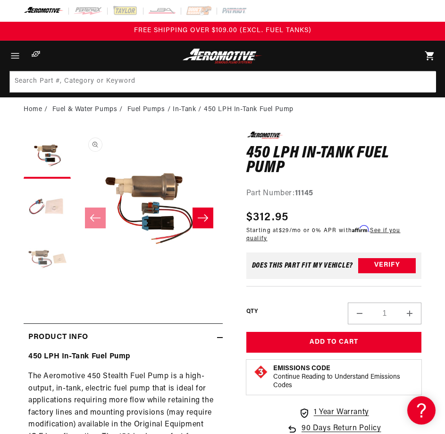
click at [54, 253] on button "Load image 3 in gallery view" at bounding box center [47, 258] width 47 height 47
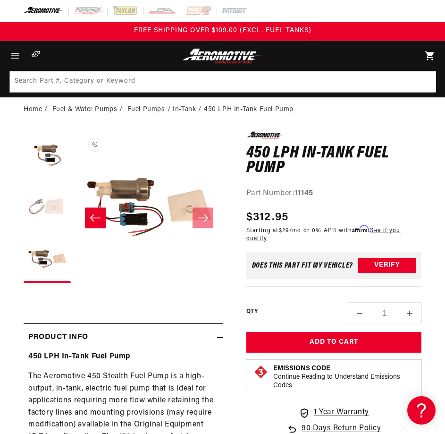
click at [42, 214] on button "Load image 2 in gallery view" at bounding box center [47, 206] width 47 height 47
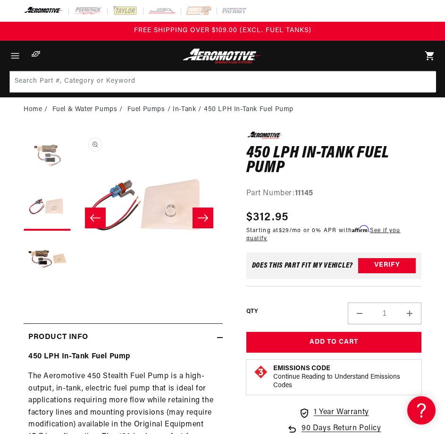
click at [42, 159] on button "Load image 1 in gallery view" at bounding box center [47, 154] width 47 height 47
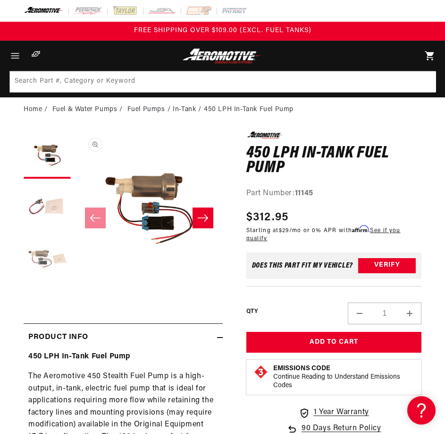
click at [39, 258] on button "Load image 3 in gallery view" at bounding box center [47, 258] width 47 height 47
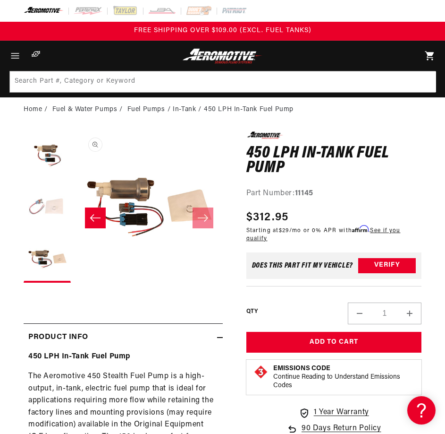
click at [43, 210] on button "Load image 2 in gallery view" at bounding box center [47, 206] width 47 height 47
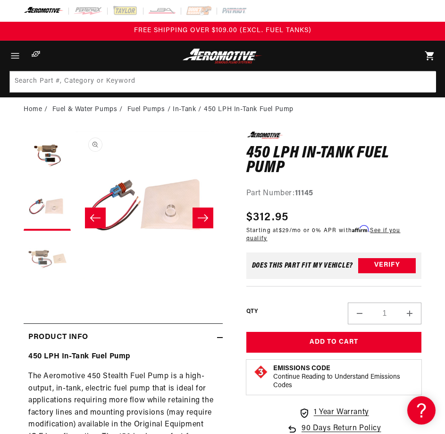
click at [48, 254] on button "Load image 3 in gallery view" at bounding box center [47, 258] width 47 height 47
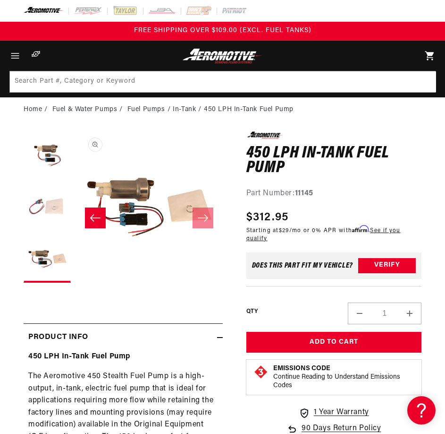
click at [98, 223] on button "Slide left" at bounding box center [95, 217] width 21 height 21
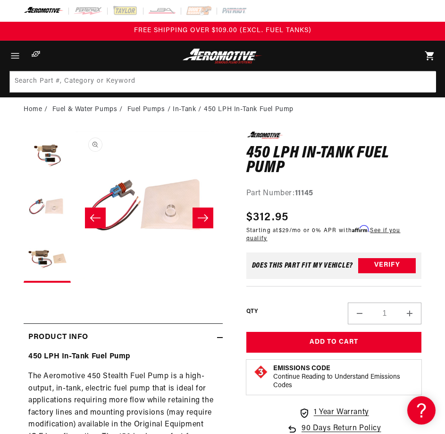
click at [98, 223] on button "Slide left" at bounding box center [95, 217] width 21 height 21
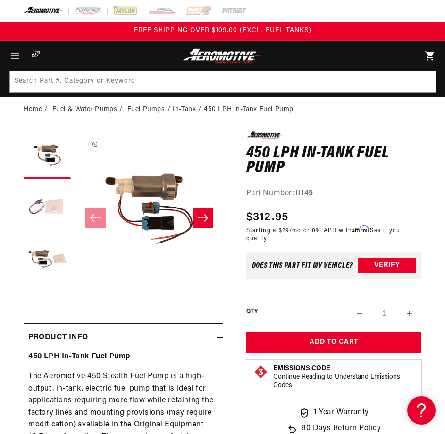
click at [209, 226] on button "Slide right" at bounding box center [203, 217] width 21 height 21
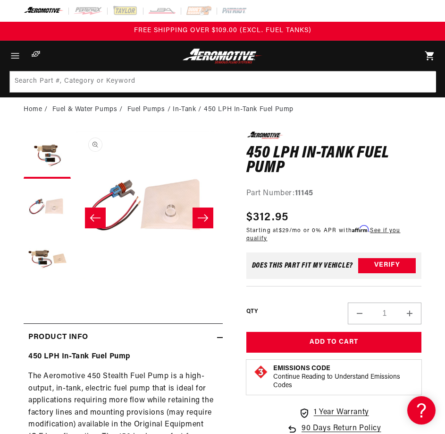
click at [209, 224] on button "Slide right" at bounding box center [203, 217] width 21 height 21
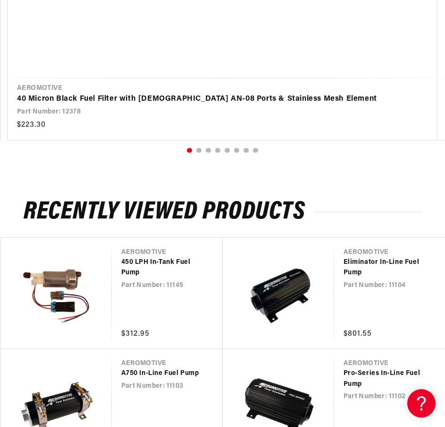
scroll to position [1763, 0]
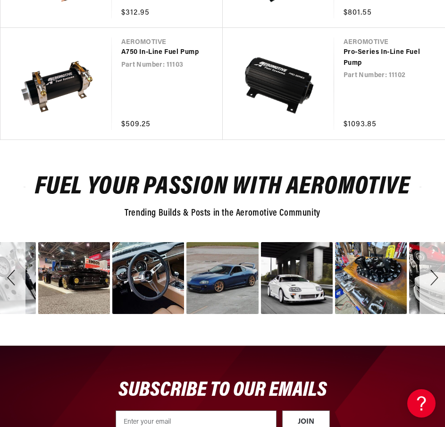
click at [429, 280] on div "Next" at bounding box center [433, 278] width 26 height 72
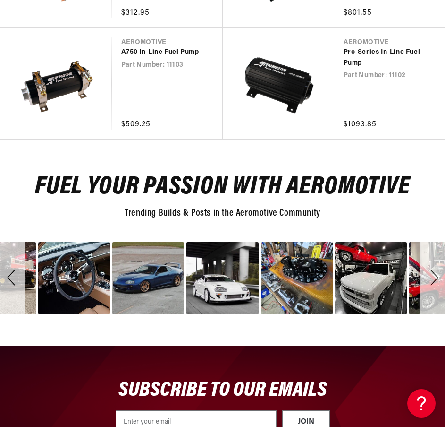
click at [429, 280] on div "Next" at bounding box center [433, 278] width 26 height 72
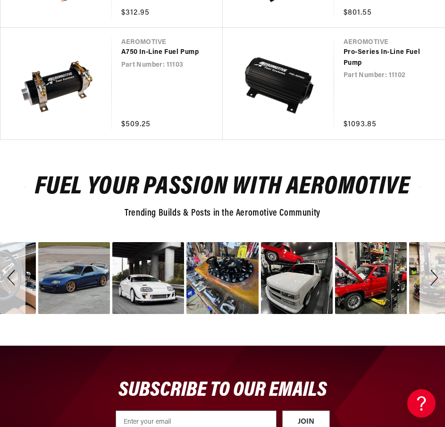
click at [429, 280] on div "Next" at bounding box center [433, 278] width 26 height 72
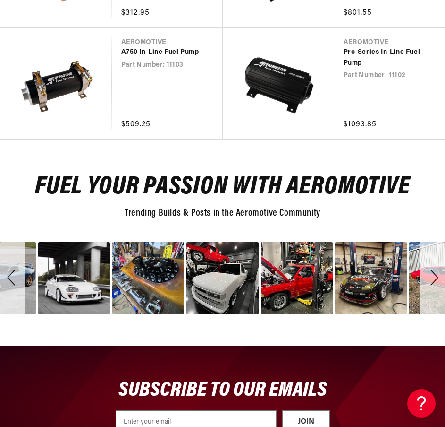
click at [429, 280] on div "Next" at bounding box center [433, 278] width 26 height 72
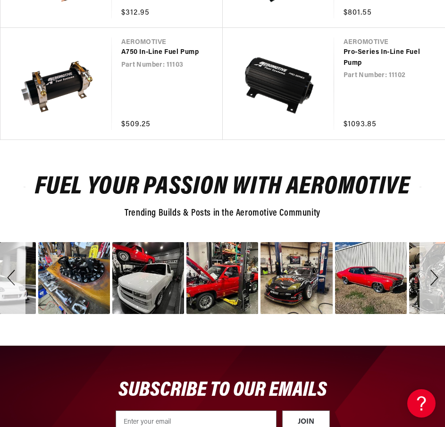
click at [429, 280] on div "Next" at bounding box center [433, 278] width 26 height 72
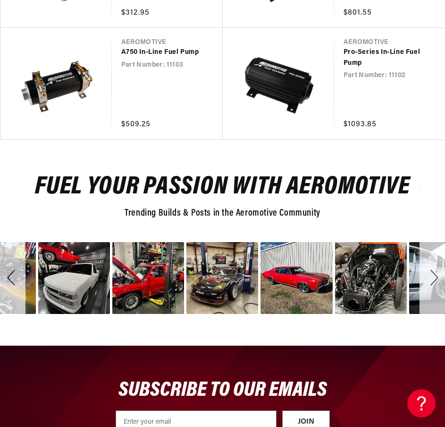
click at [429, 280] on div "Next" at bounding box center [433, 278] width 26 height 72
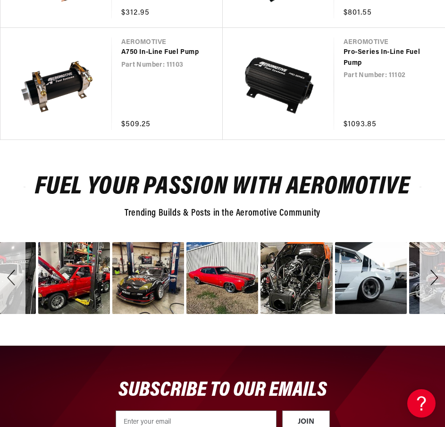
click at [429, 280] on div "Next" at bounding box center [433, 278] width 26 height 72
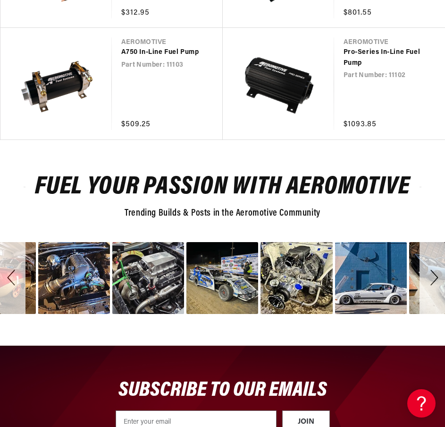
click at [10, 219] on div "Fuel Your Passion with Aeromotive Trending Builds & Posts in the Aeromotive Com…" at bounding box center [222, 198] width 445 height 45
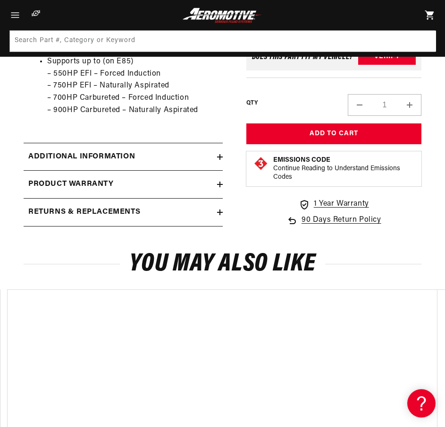
scroll to position [630, 0]
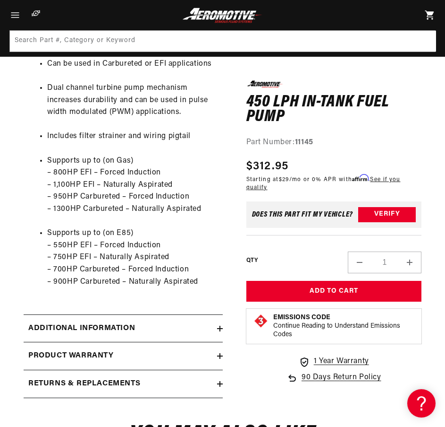
click at [30, 108] on ul "P/N 11145 450 lph Stealth Fuel Pump E85 Compatible Upper body 39mm Lower body 5…" at bounding box center [123, 100] width 190 height 399
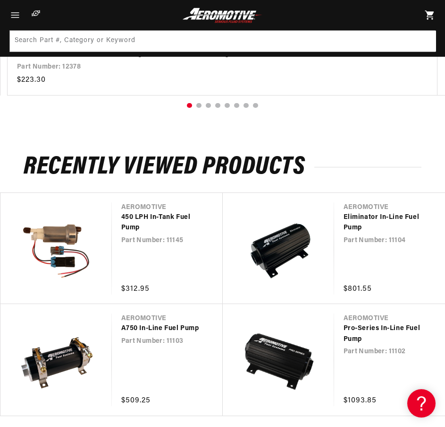
scroll to position [1385, 0]
